Goal: Task Accomplishment & Management: Use online tool/utility

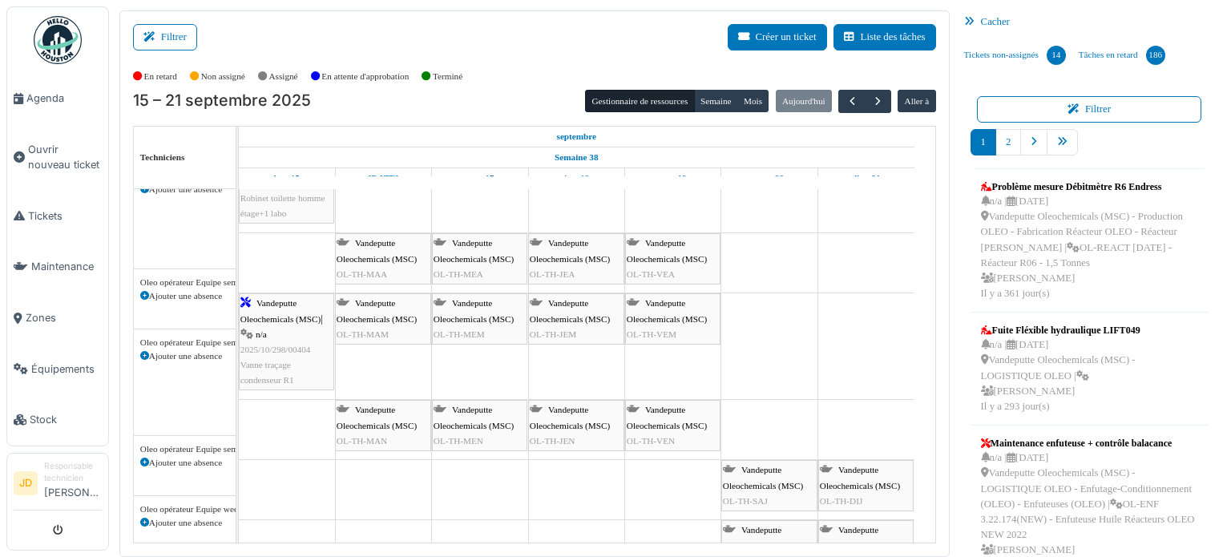
scroll to position [561, 0]
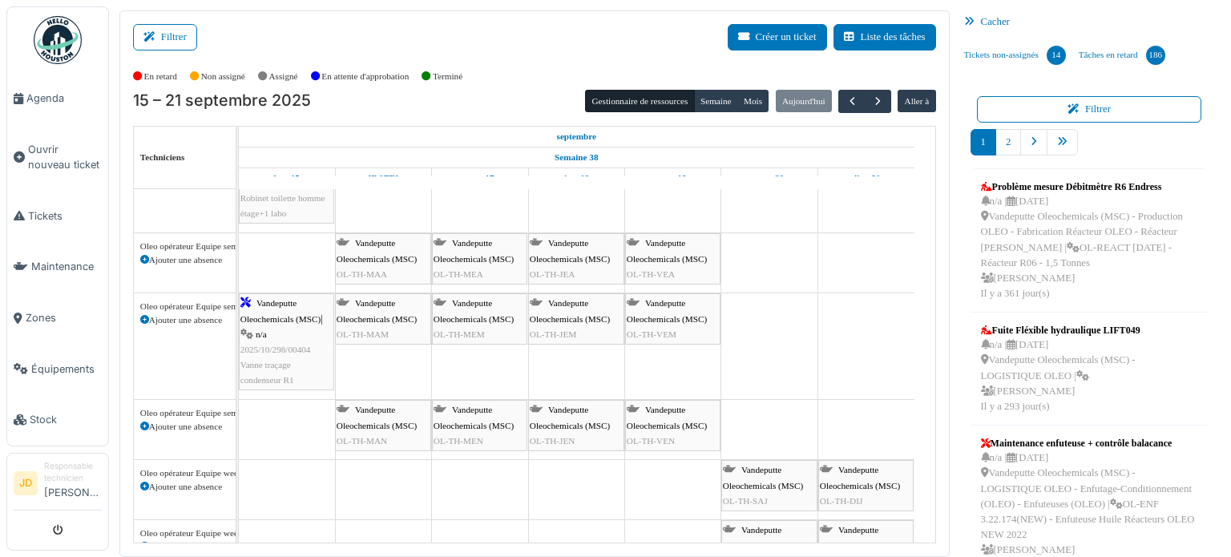
click at [264, 308] on div "Vandeputte Oleochemicals (MSC) | n/a 2025/10/298/00404 Vanne traçage condenseur…" at bounding box center [286, 342] width 92 height 92
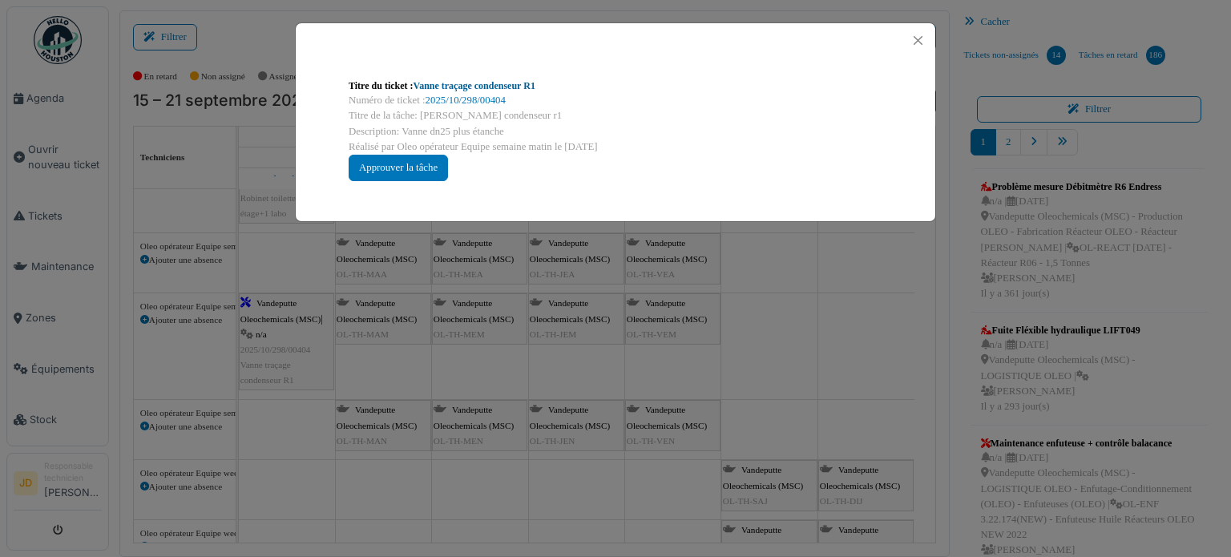
click at [507, 87] on link "Vanne traçage condenseur R1" at bounding box center [475, 85] width 122 height 11
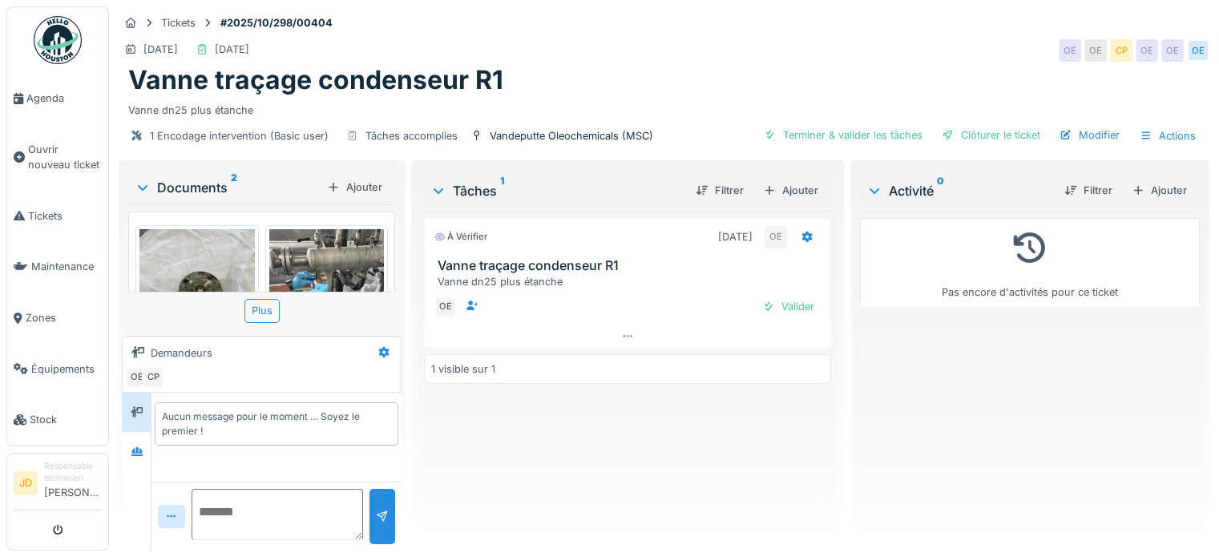
scroll to position [12, 0]
click at [826, 124] on div "Terminer & valider les tâches" at bounding box center [843, 135] width 172 height 22
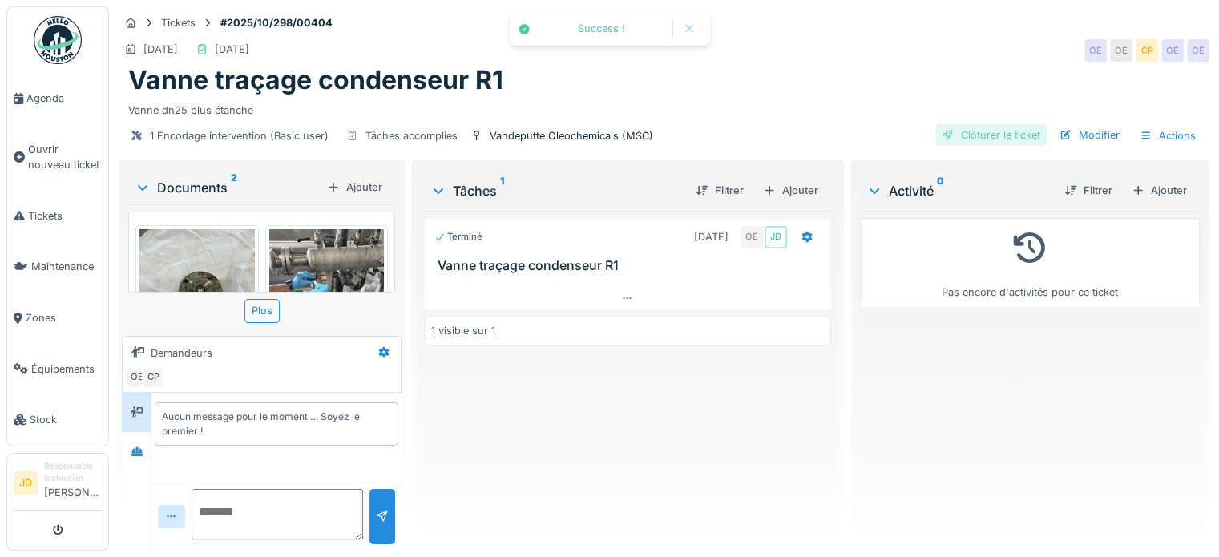
click at [996, 124] on div "Clôturer le ticket" at bounding box center [990, 135] width 111 height 22
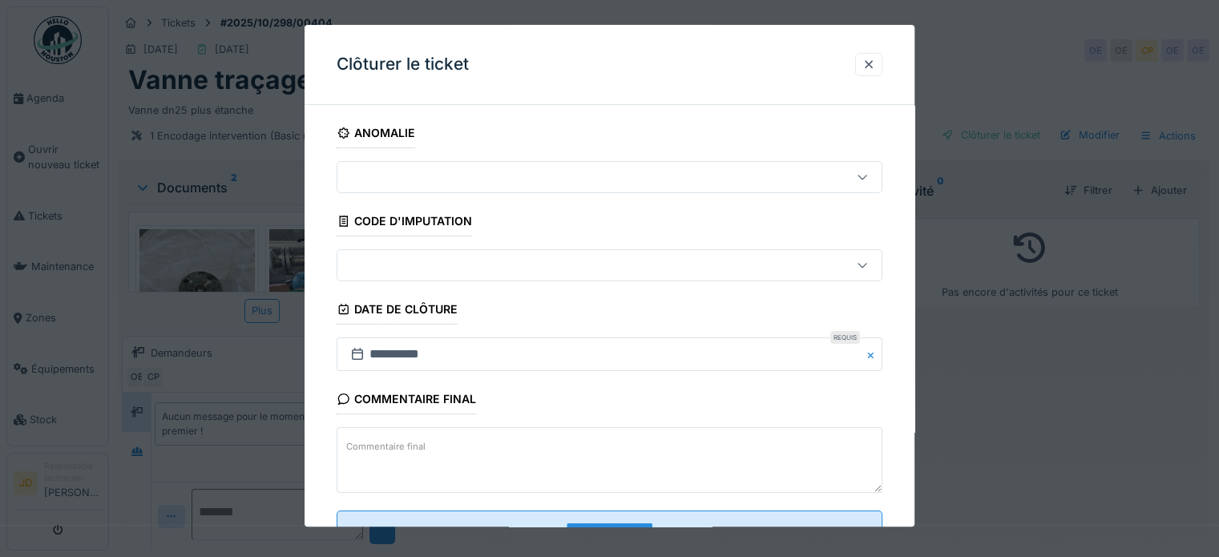
scroll to position [61, 0]
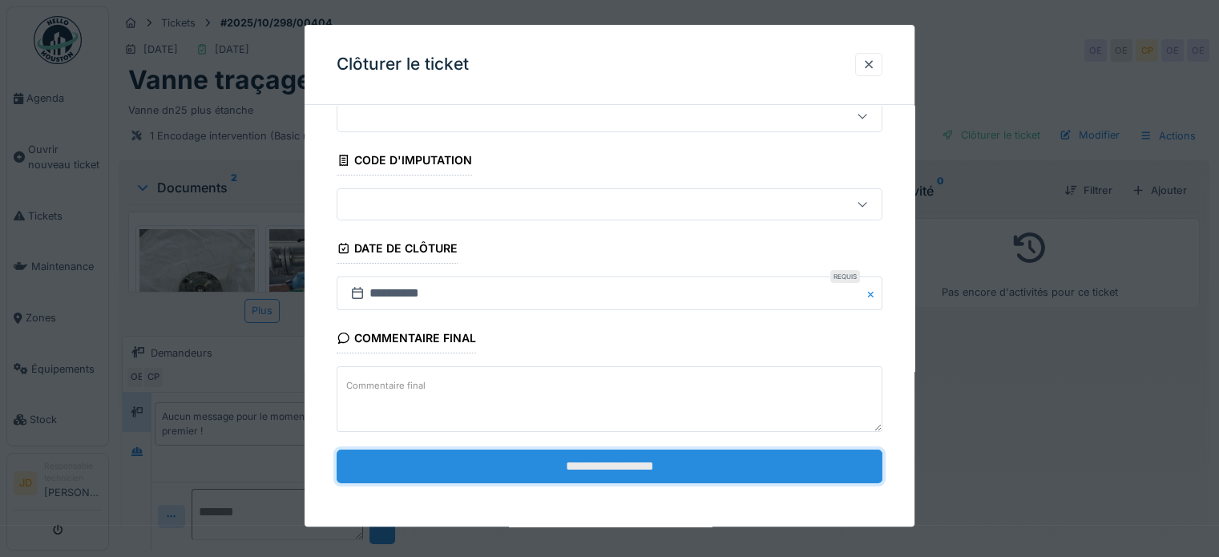
click at [732, 462] on input "**********" at bounding box center [610, 467] width 546 height 34
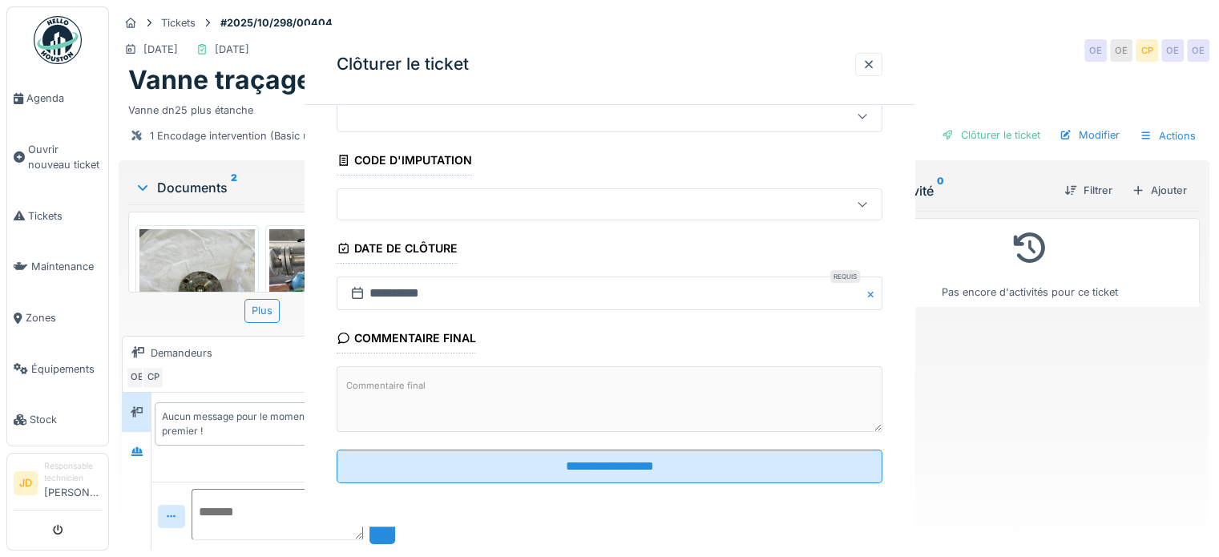
scroll to position [0, 0]
